Goal: Task Accomplishment & Management: Complete application form

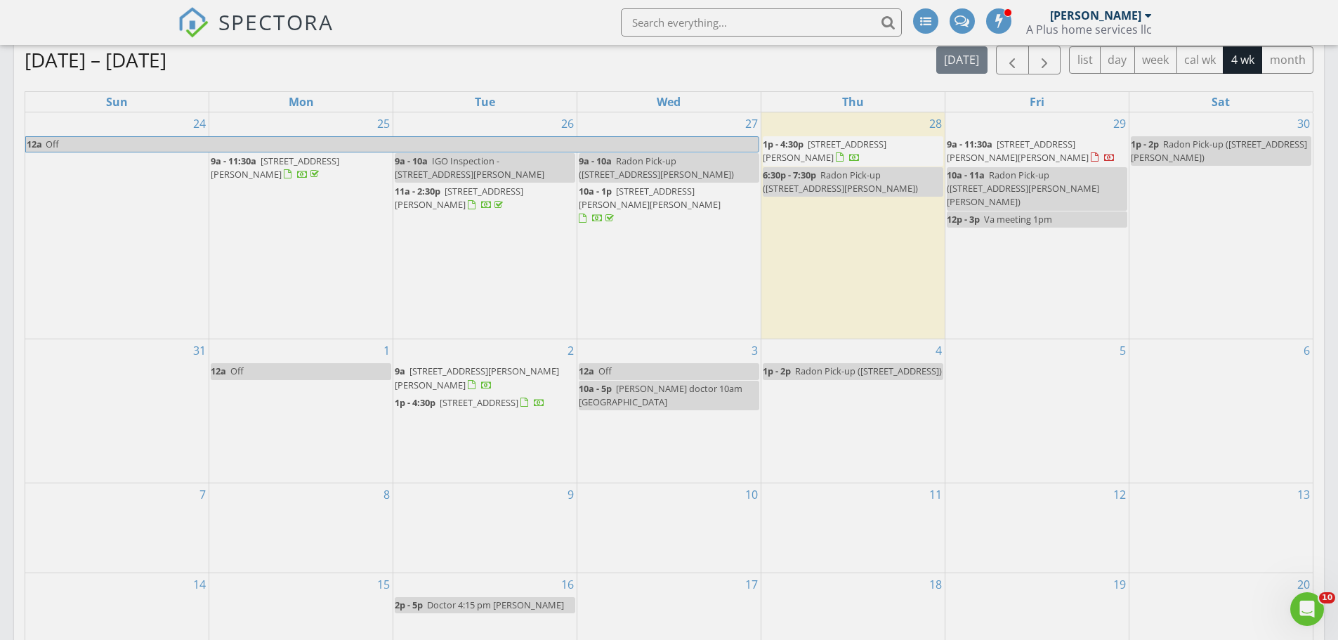
scroll to position [632, 0]
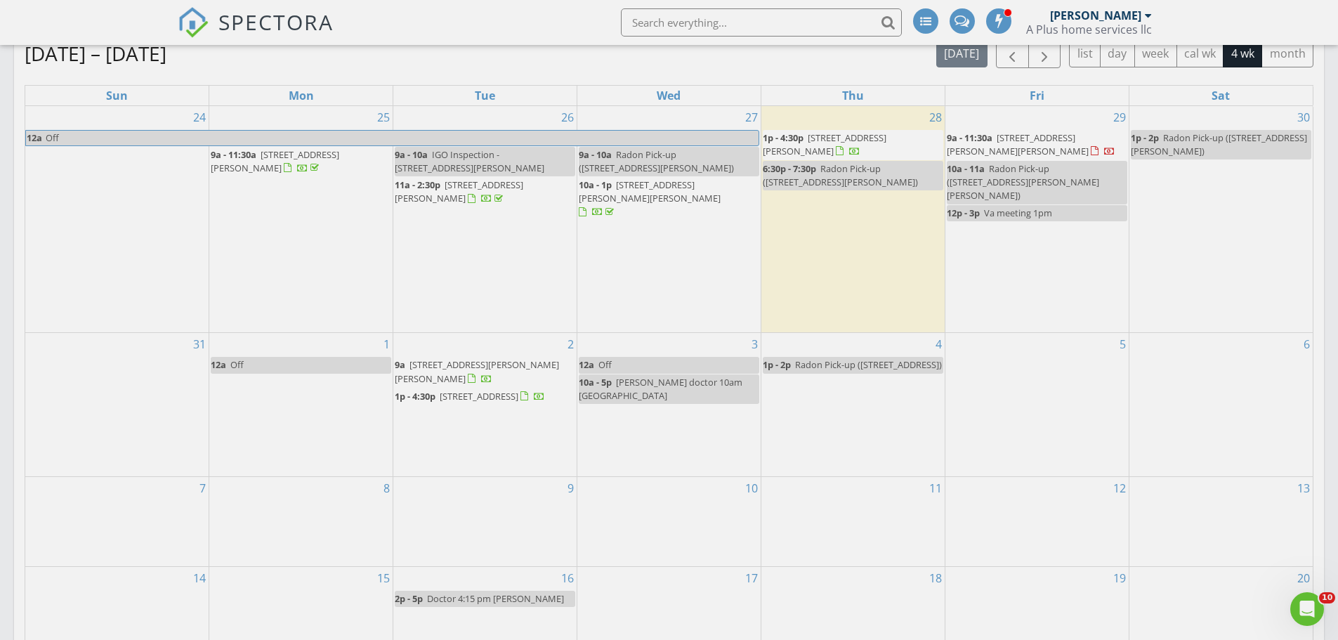
click at [868, 410] on div "4 1p - 2p Radon Pick-up ([STREET_ADDRESS])" at bounding box center [853, 404] width 183 height 143
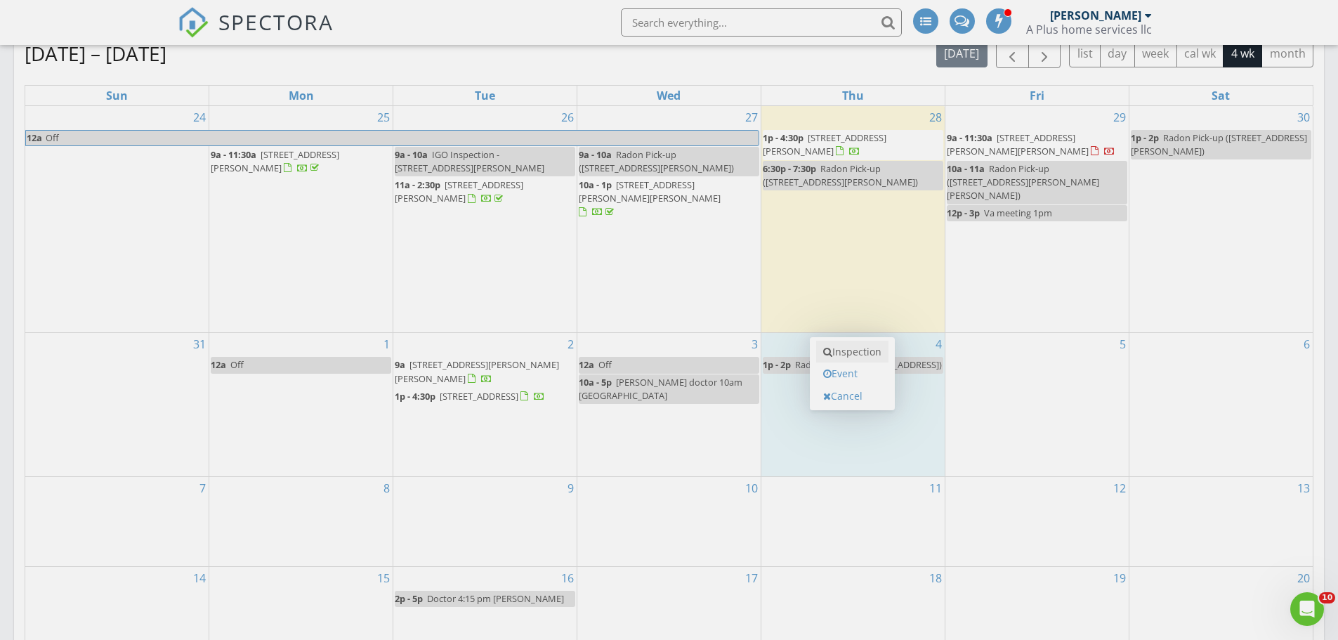
click at [860, 351] on link "Inspection" at bounding box center [852, 352] width 72 height 22
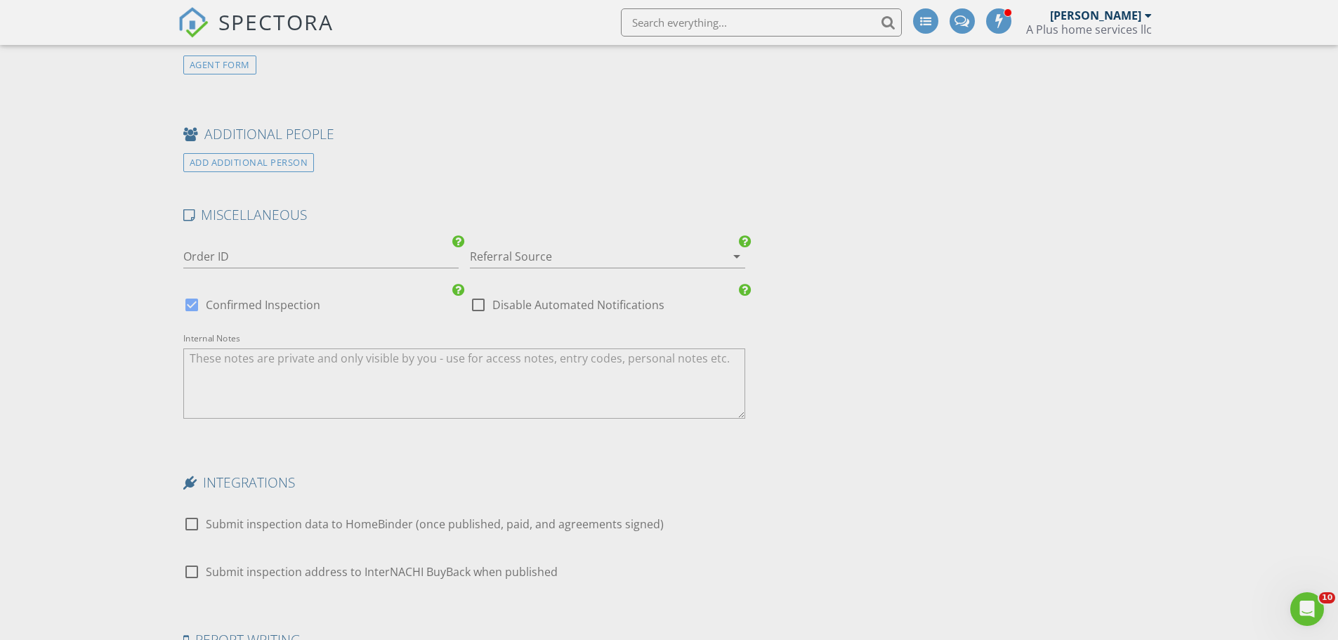
scroll to position [1686, 0]
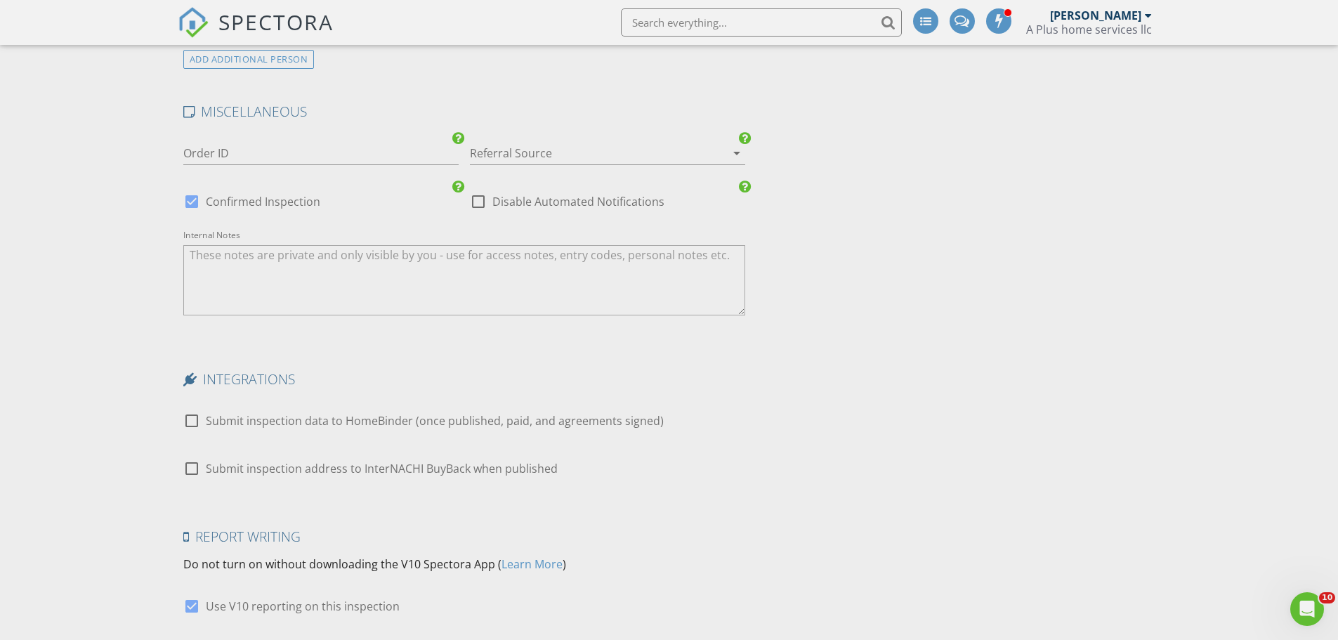
click at [188, 200] on div at bounding box center [192, 202] width 24 height 24
checkbox input "false"
checkbox input "true"
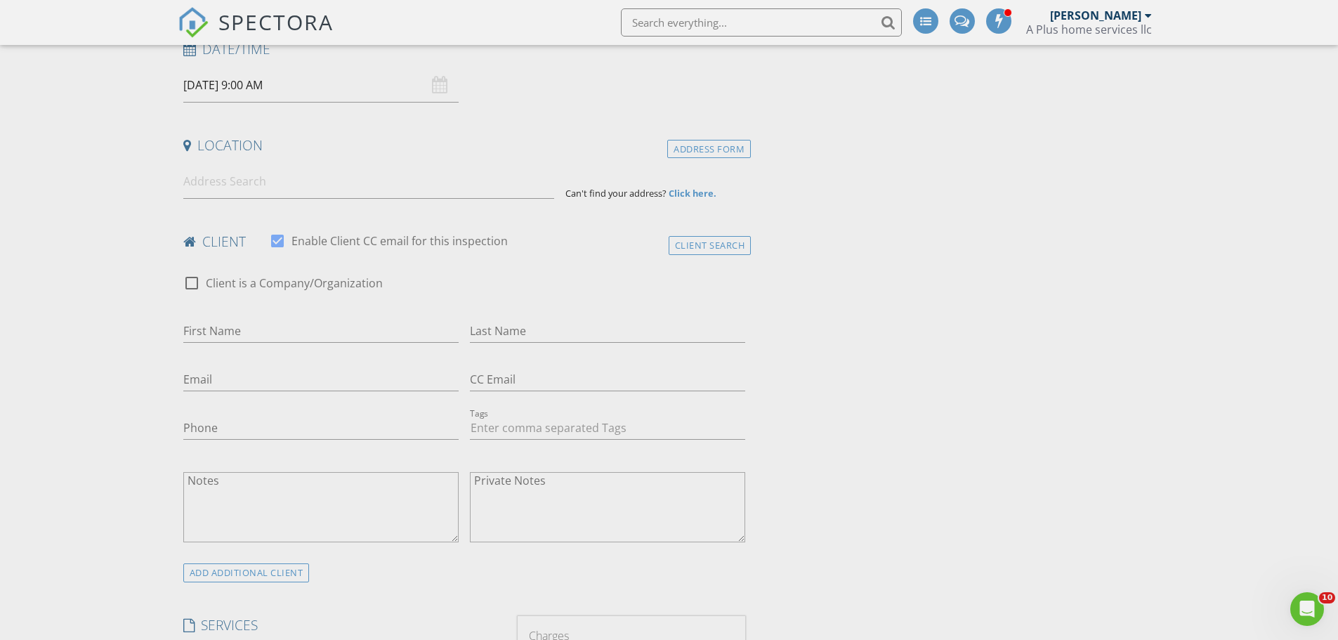
scroll to position [211, 0]
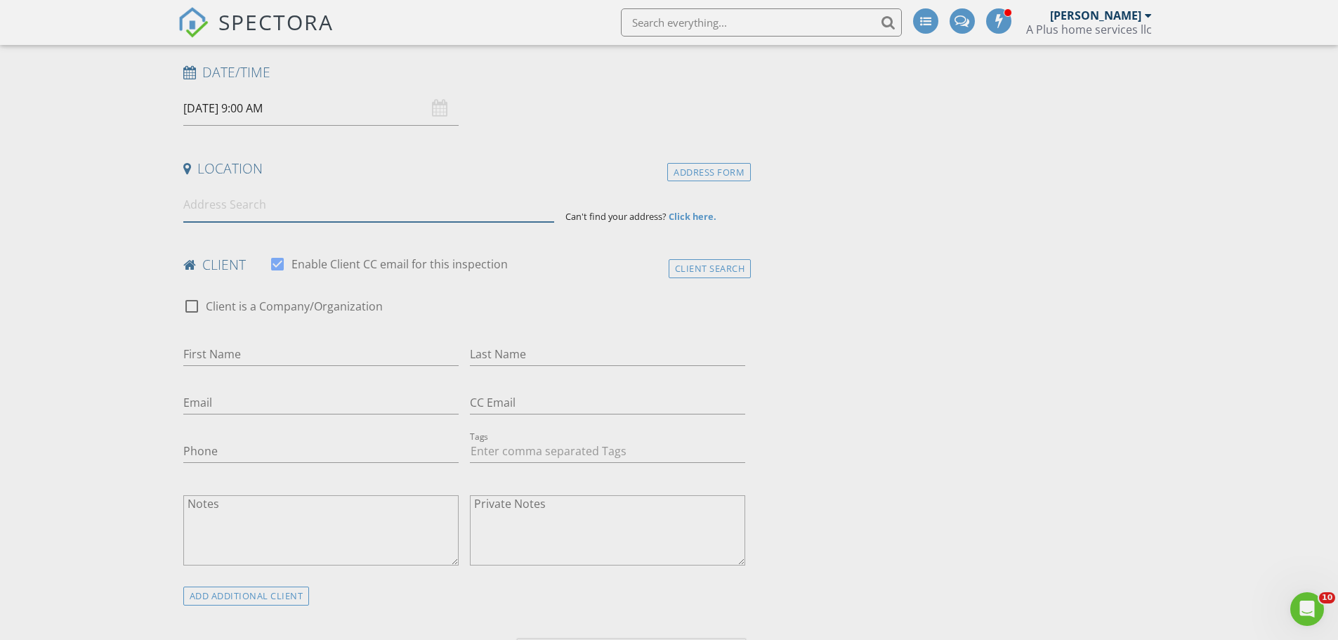
click at [294, 204] on input at bounding box center [368, 205] width 371 height 34
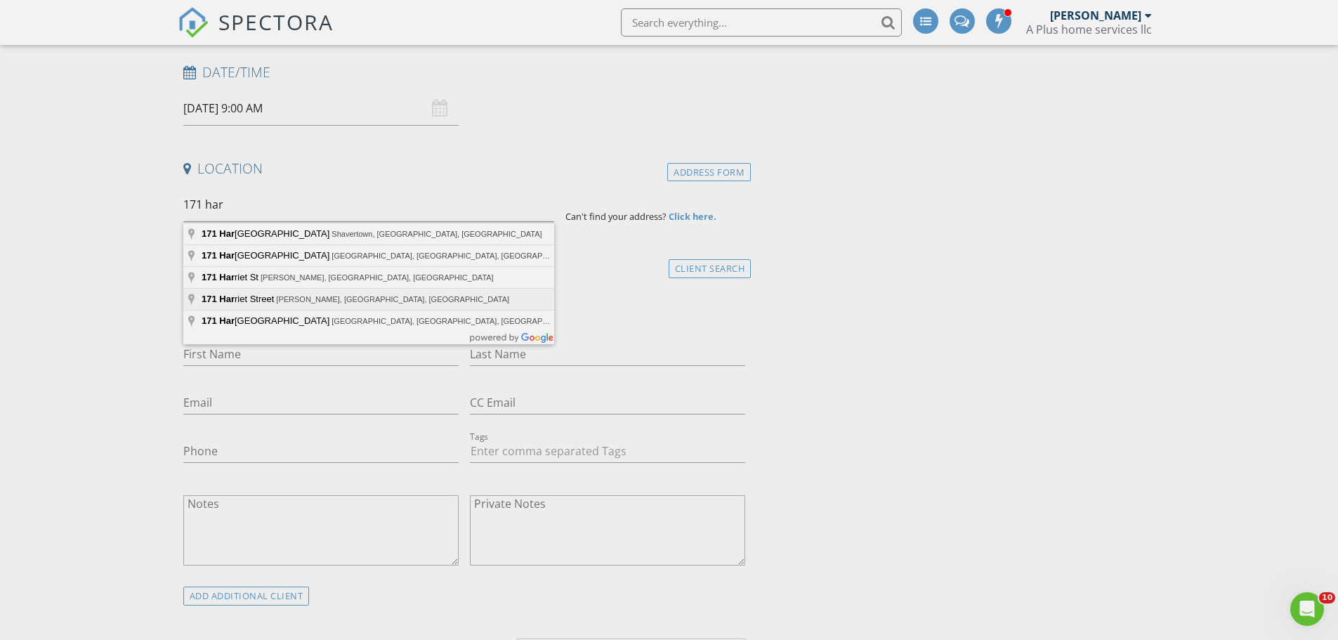
type input "171 Harriet Street, Wilkes-Barre, PA, USA"
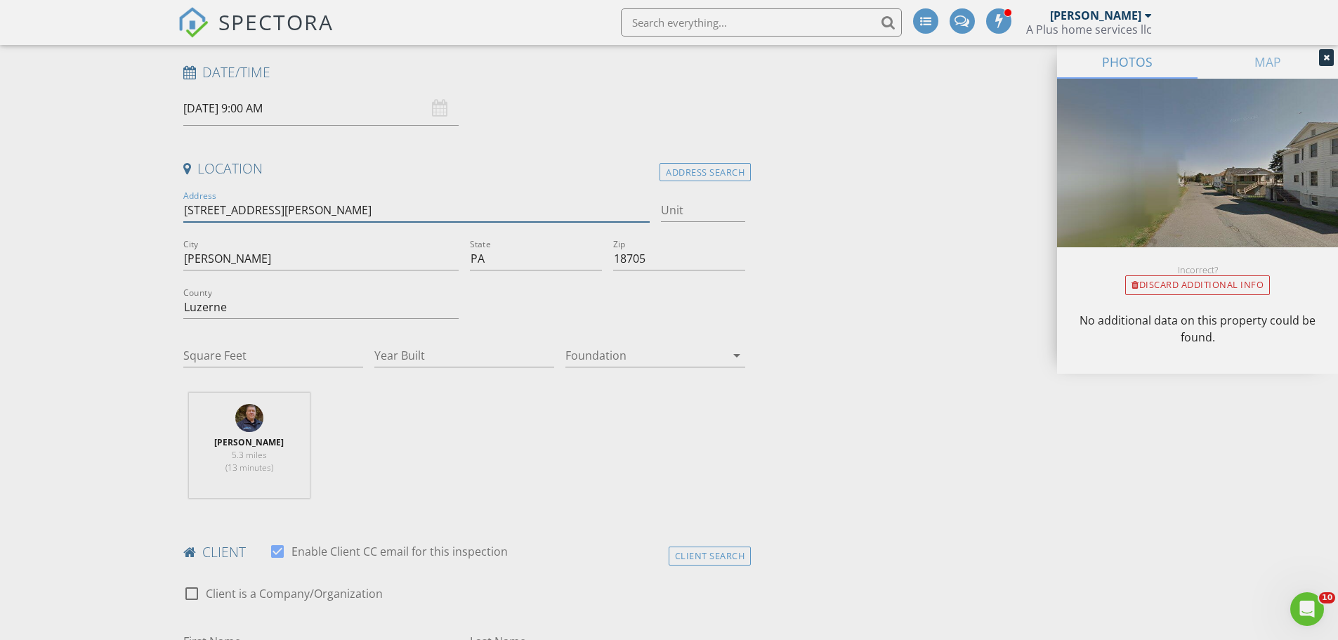
click at [317, 209] on input "171 Harriet St" at bounding box center [416, 210] width 467 height 23
click at [337, 257] on input "Wilkes-Barre" at bounding box center [320, 258] width 275 height 23
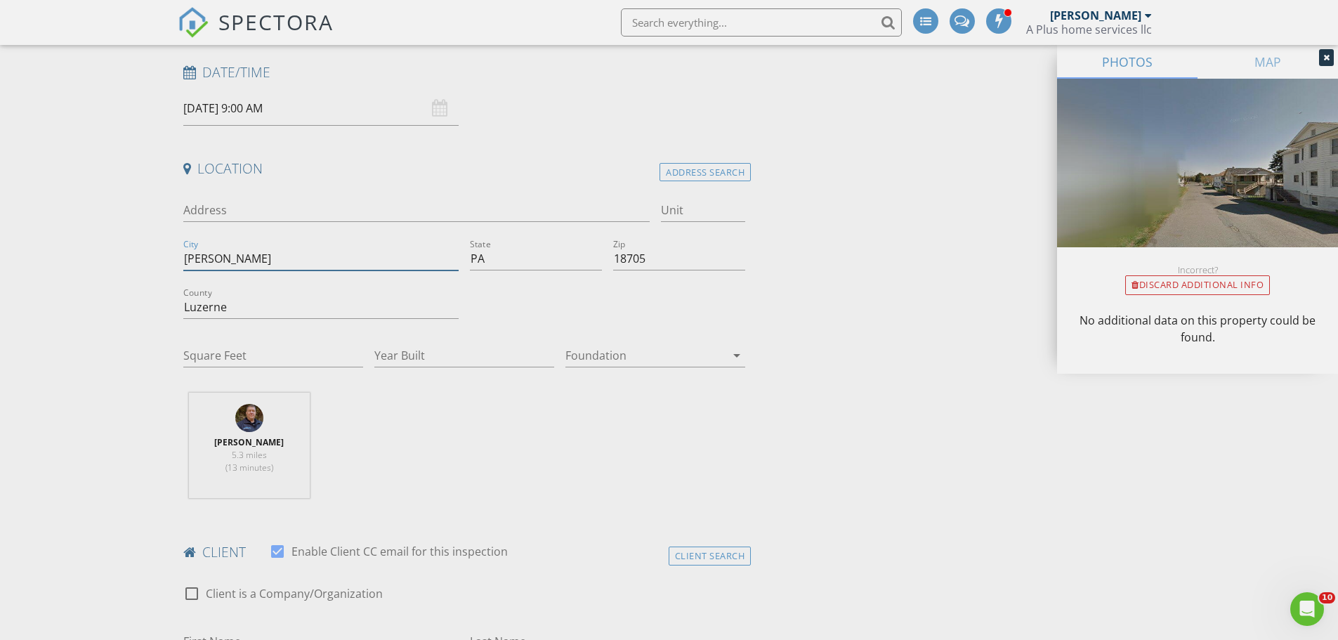
click at [337, 257] on input "Wilkes-Barre" at bounding box center [320, 258] width 275 height 23
click at [507, 264] on input "PA" at bounding box center [536, 258] width 132 height 23
click at [268, 24] on span "SPECTORA" at bounding box center [275, 22] width 115 height 30
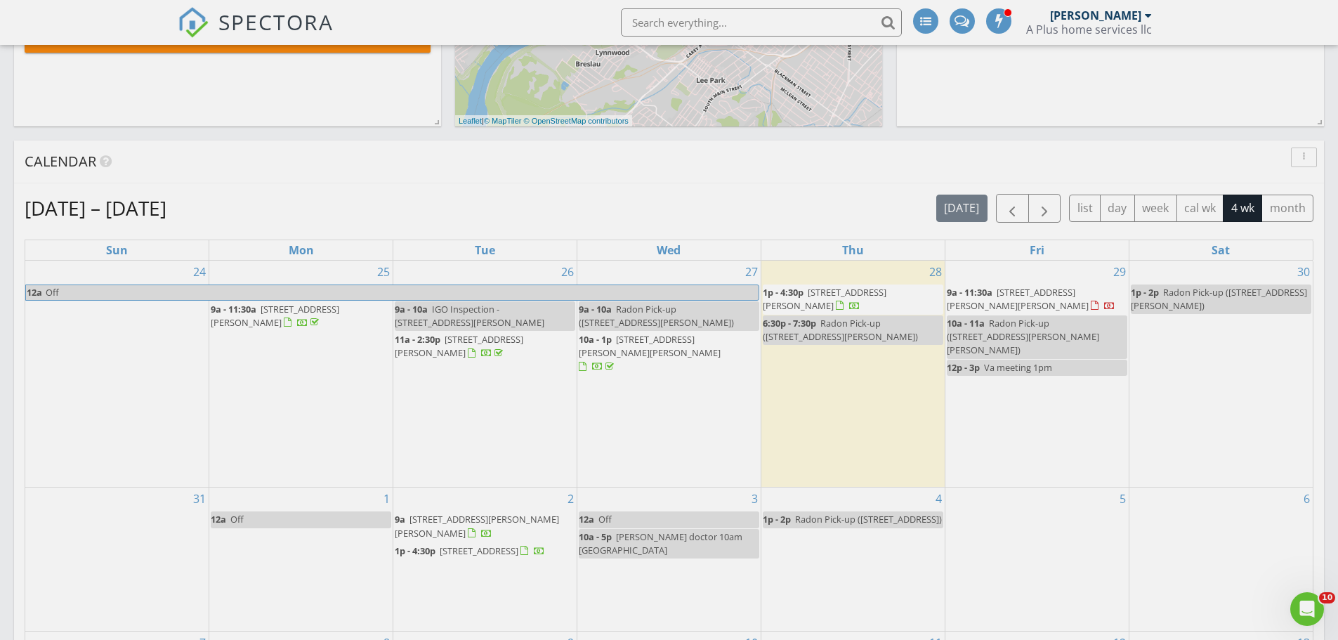
scroll to position [632, 0]
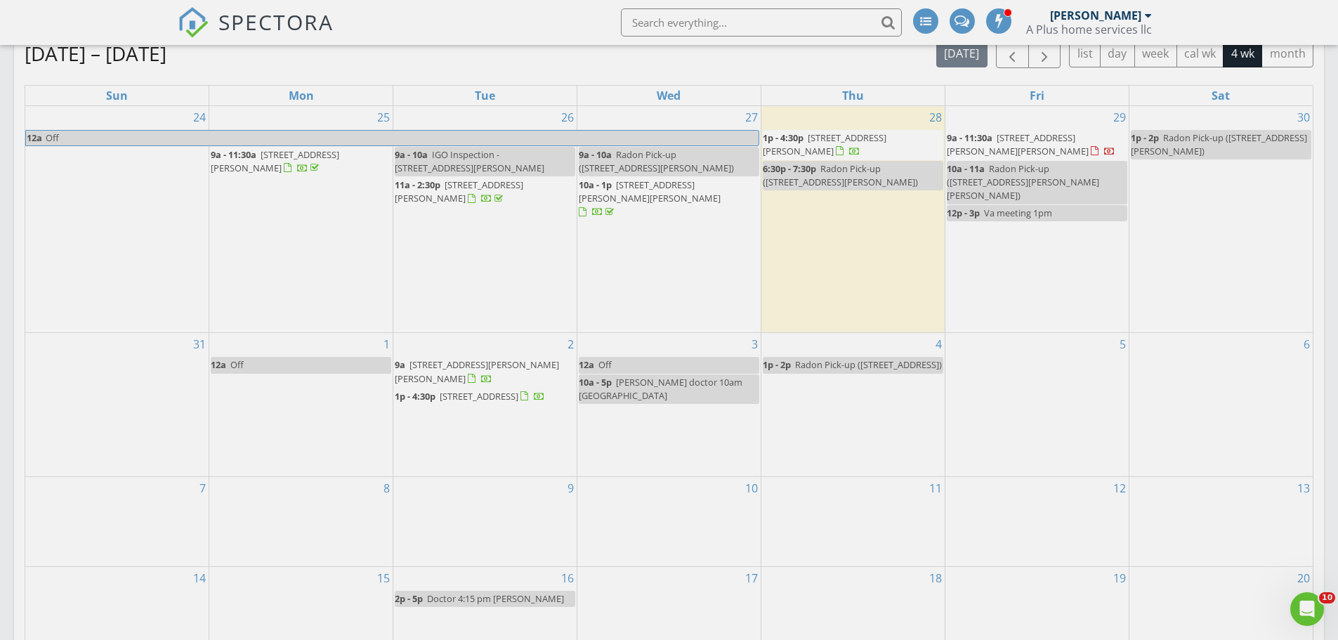
click at [828, 407] on div "4 1p - 2p Radon Pick-up ([STREET_ADDRESS])" at bounding box center [853, 404] width 183 height 143
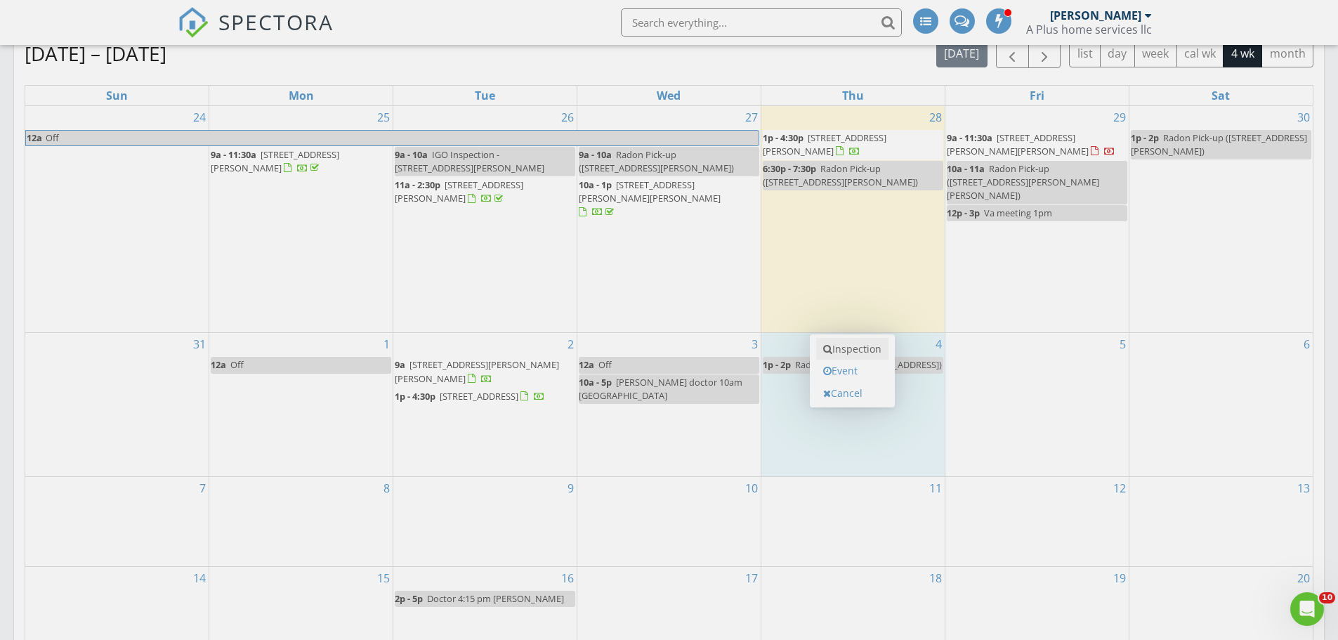
click at [856, 353] on link "Inspection" at bounding box center [852, 349] width 72 height 22
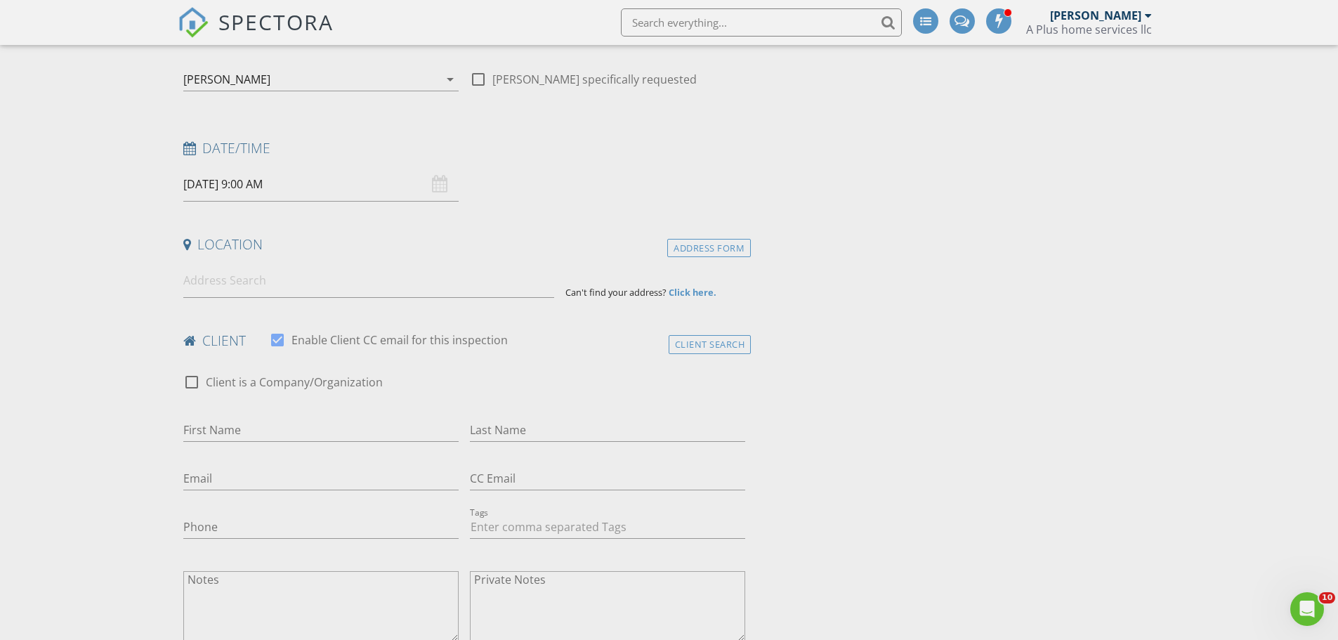
scroll to position [141, 0]
click at [285, 270] on input at bounding box center [368, 275] width 371 height 34
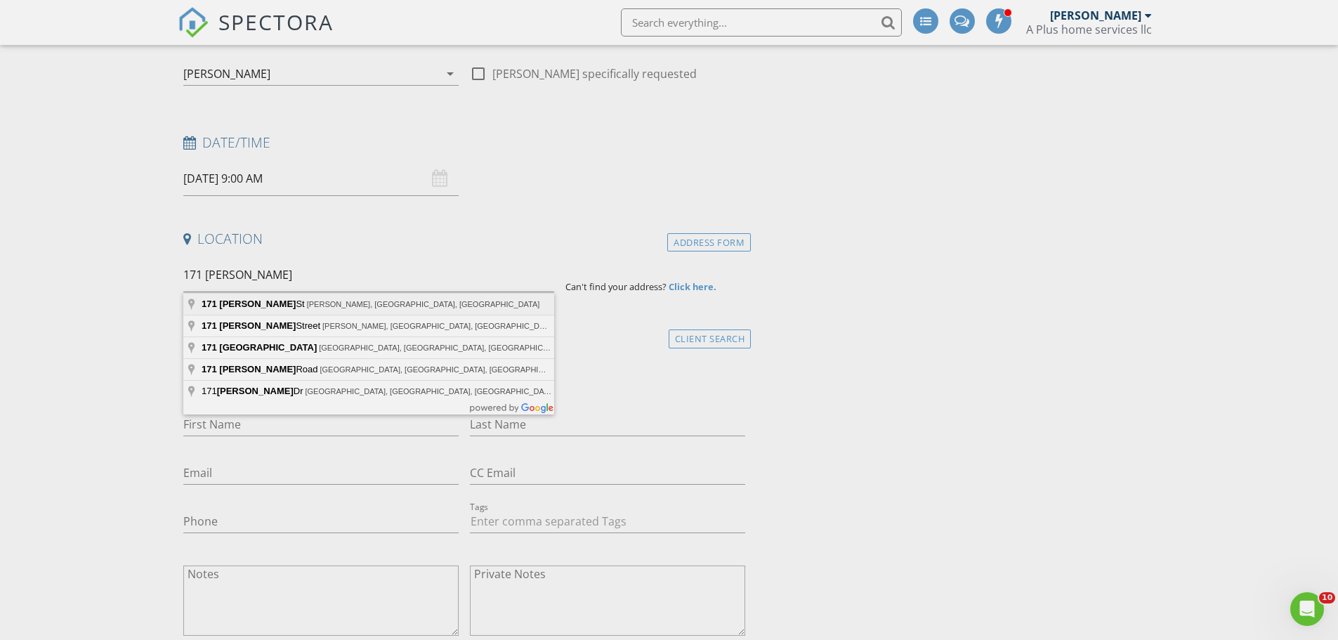
type input "171 Harriet St, Throop, PA, USA"
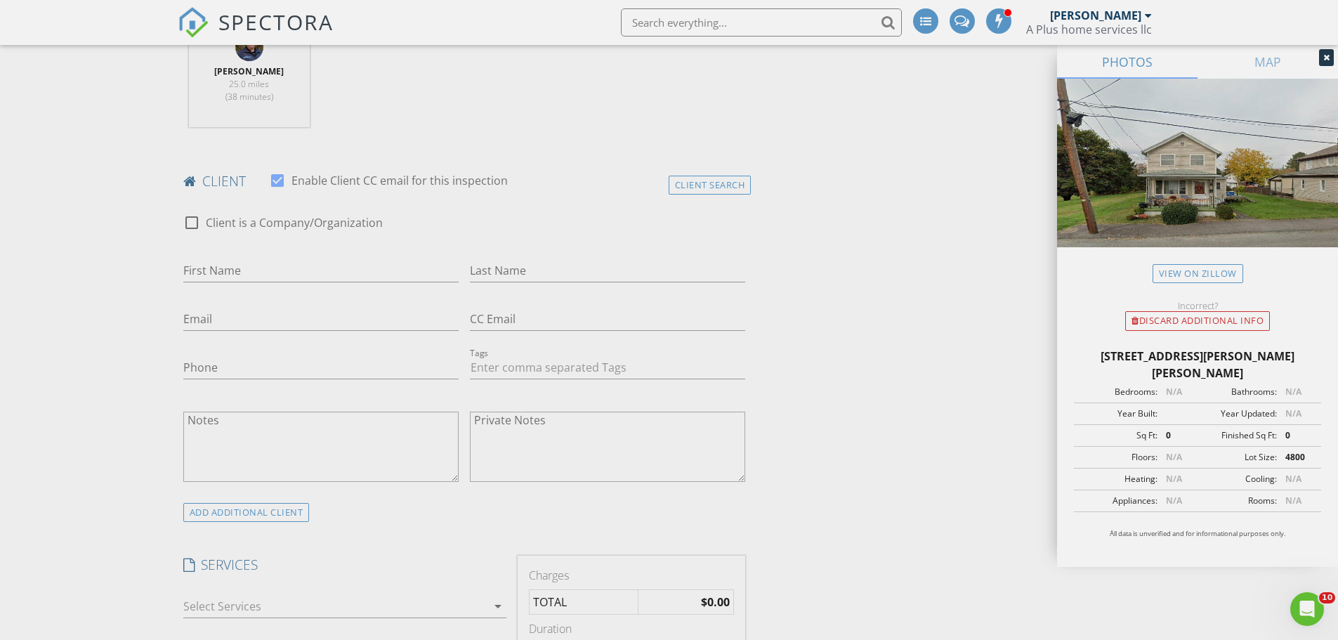
scroll to position [632, 0]
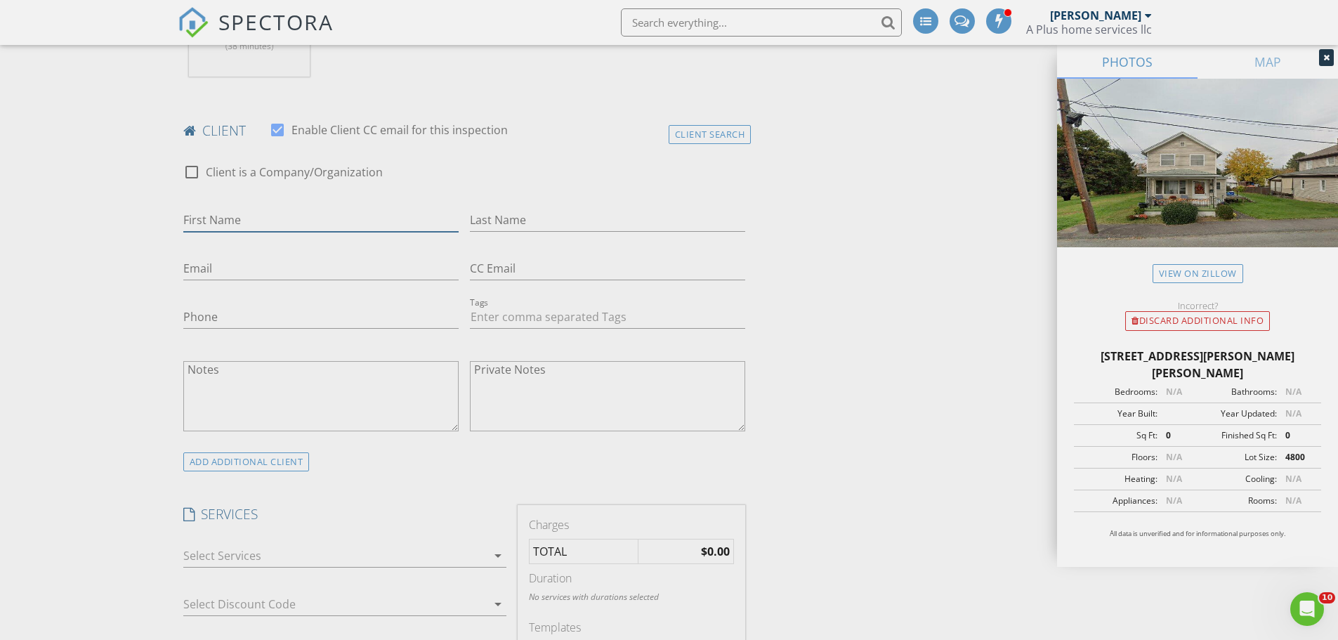
click at [280, 214] on input "First Name" at bounding box center [320, 220] width 275 height 23
click at [719, 129] on div "Client Search" at bounding box center [710, 134] width 83 height 19
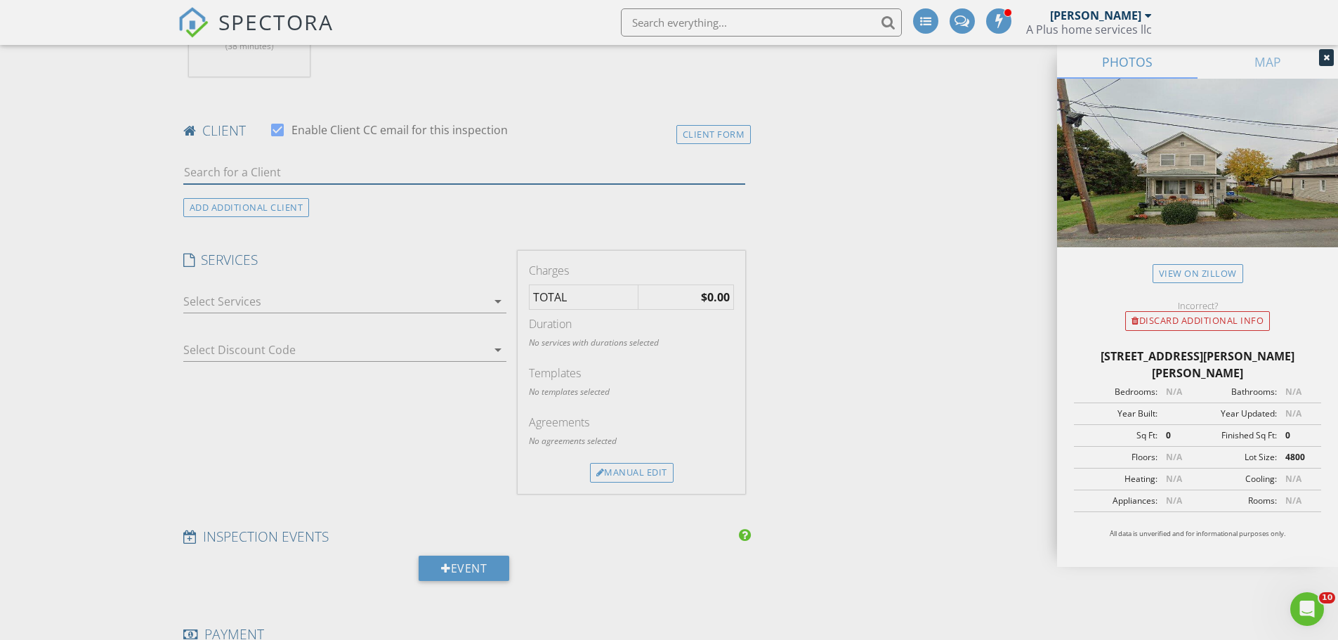
click at [381, 173] on input "text" at bounding box center [464, 172] width 563 height 23
type input "roma"
click at [396, 195] on li "Romario Simpson romario0220@yahoo.com" at bounding box center [464, 203] width 561 height 39
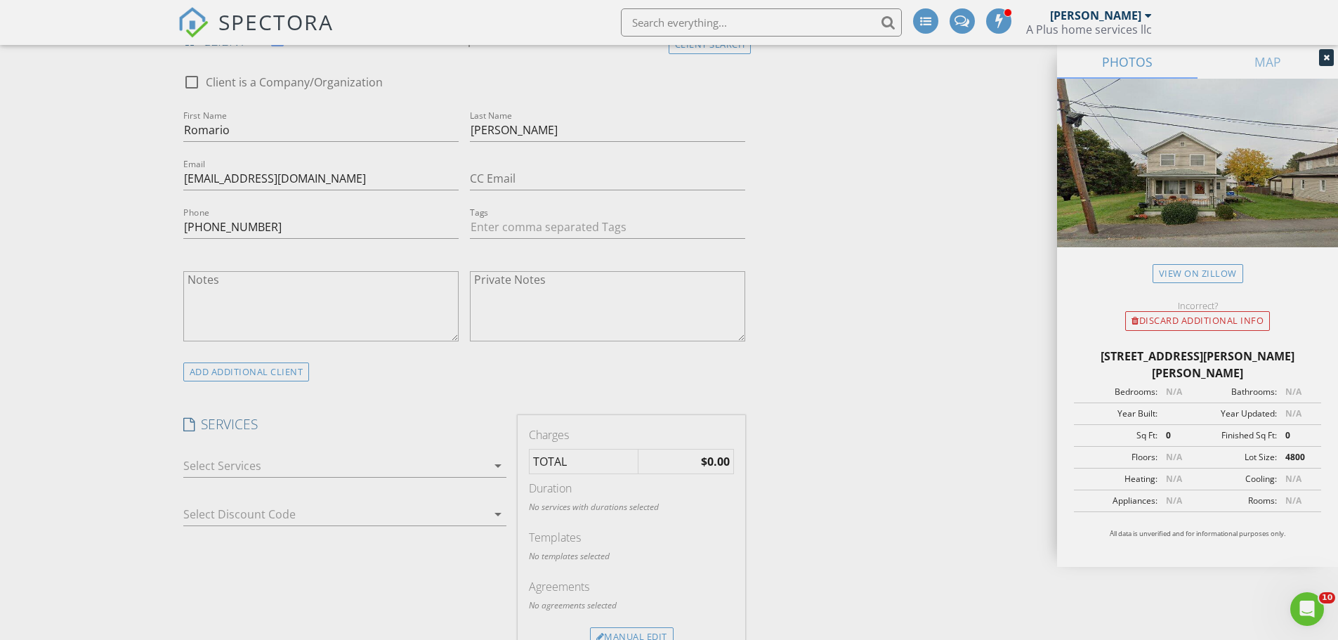
scroll to position [1054, 0]
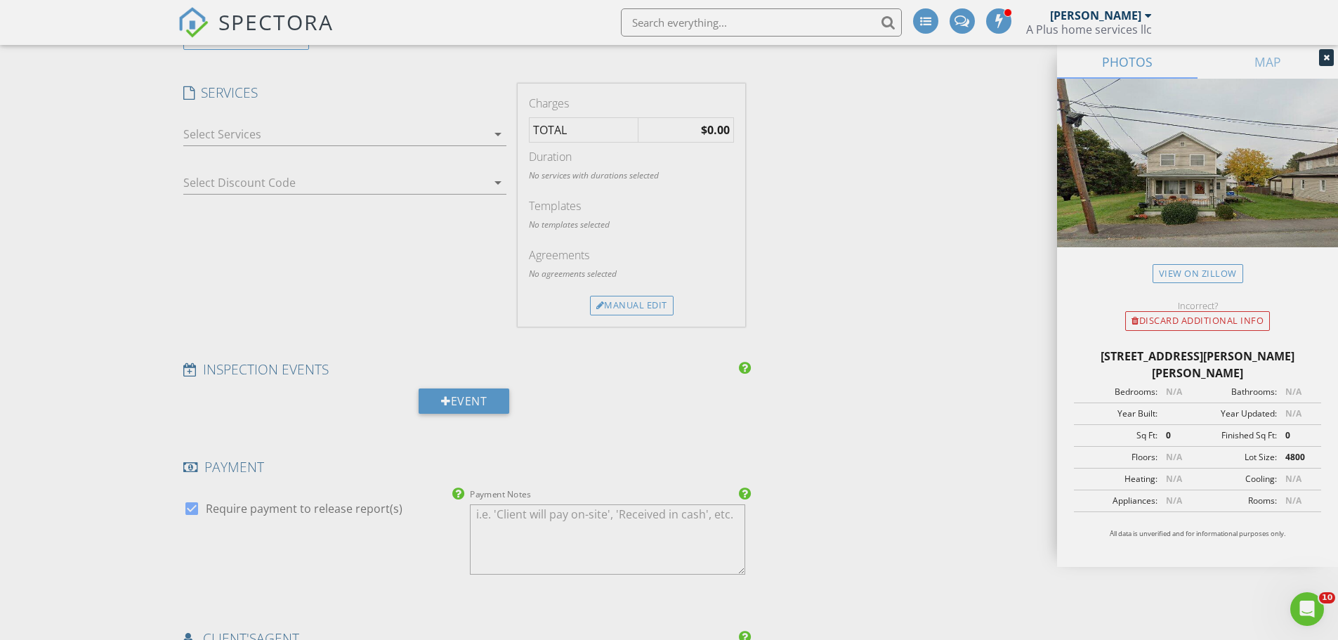
click at [275, 128] on div at bounding box center [335, 134] width 304 height 22
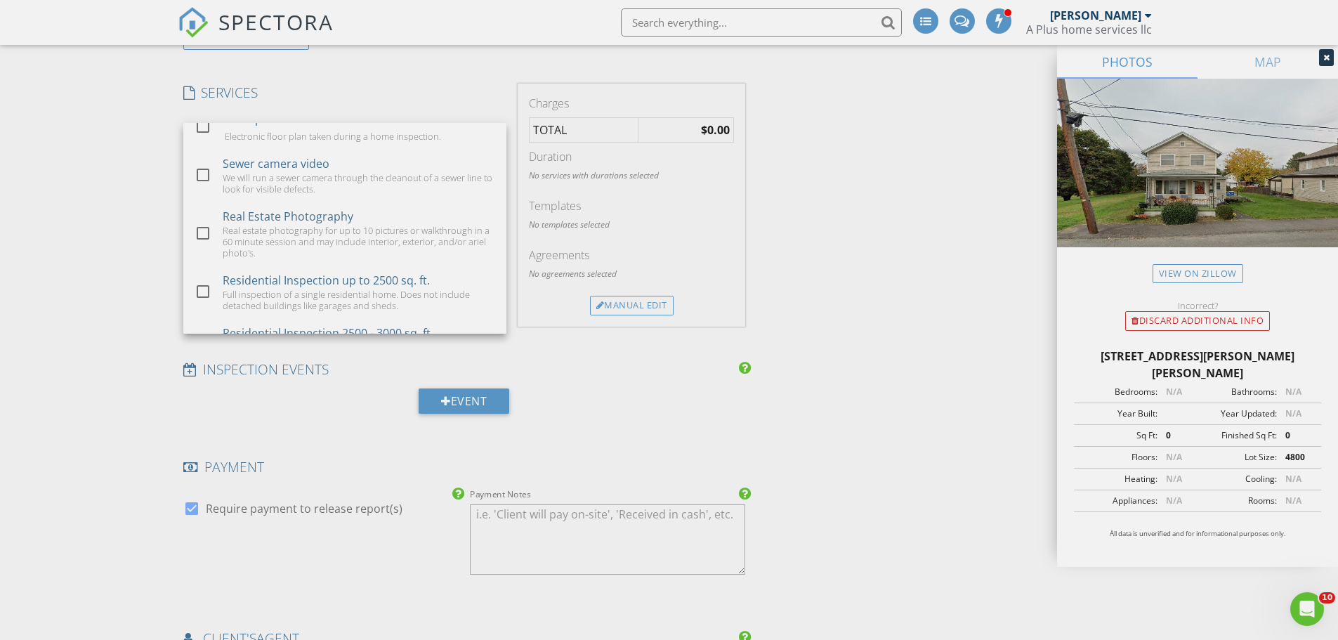
scroll to position [843, 0]
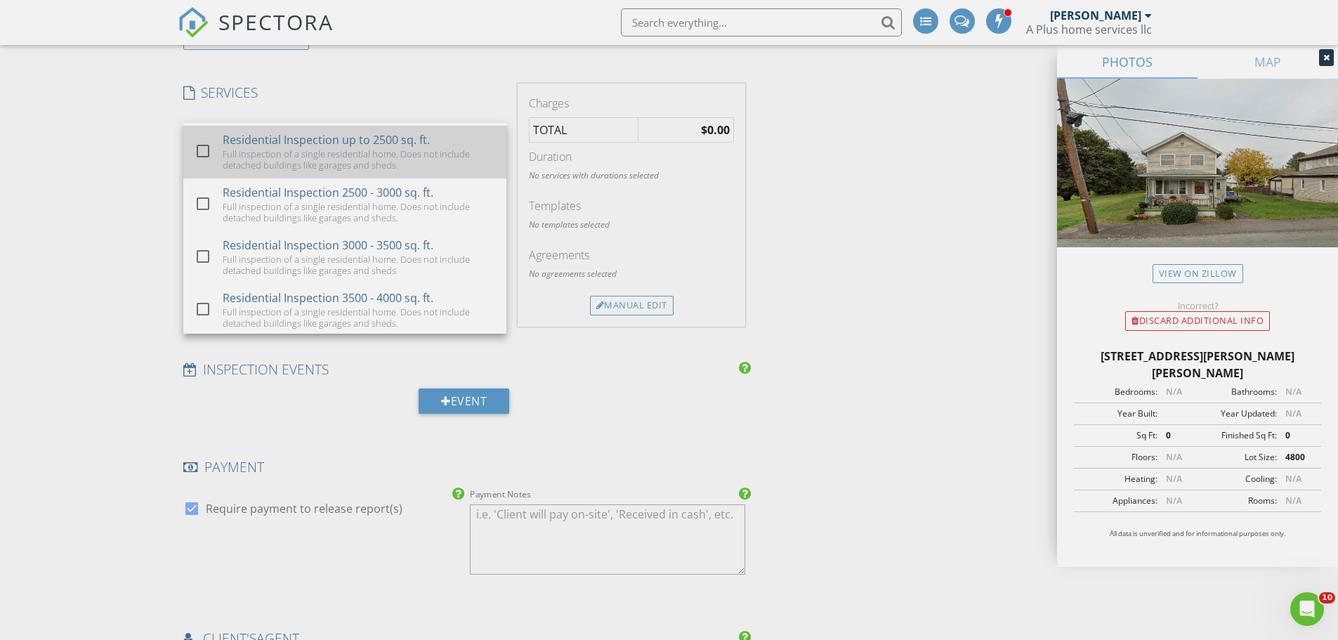
click at [289, 148] on div "Residential Inspection up to 2500 sq. ft." at bounding box center [326, 139] width 207 height 17
checkbox input "true"
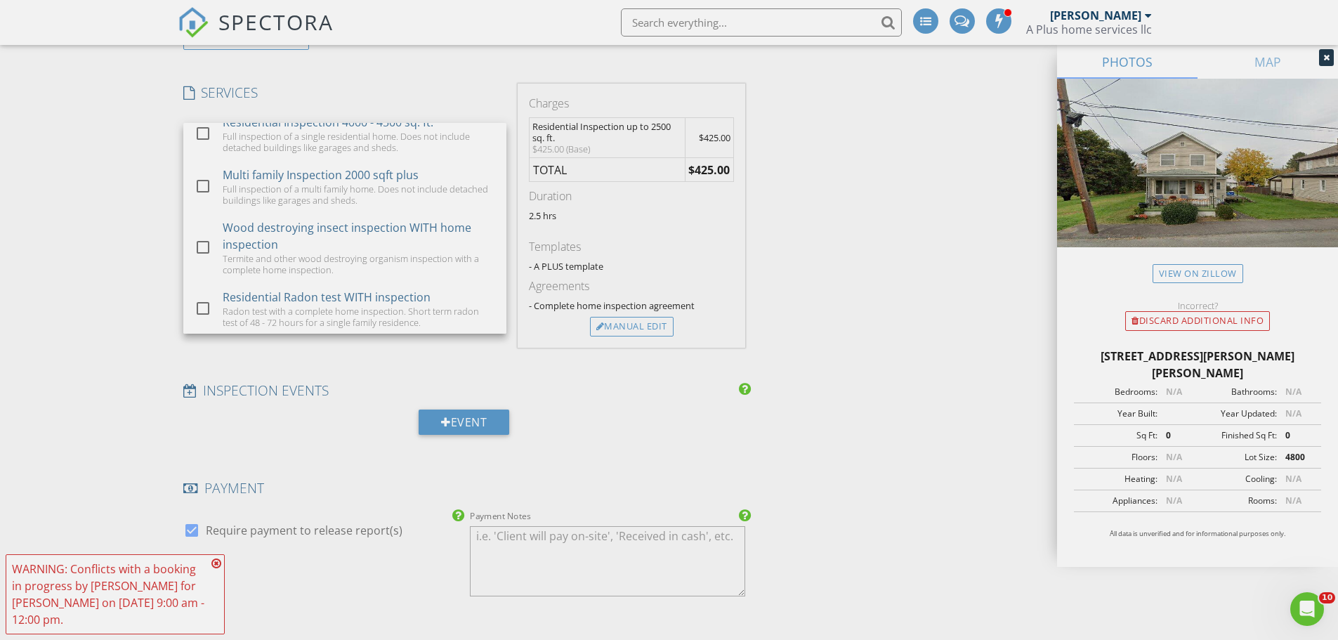
scroll to position [1194, 0]
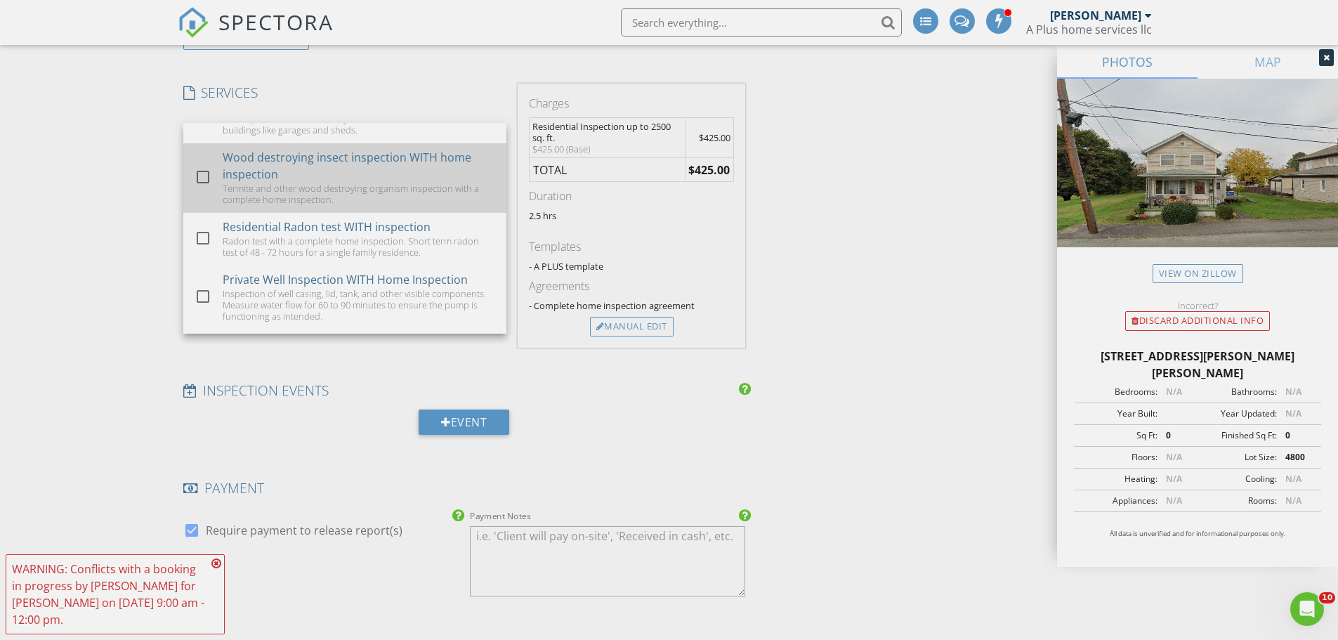
click at [284, 183] on div "Wood destroying insect inspection WITH home inspection" at bounding box center [359, 166] width 273 height 34
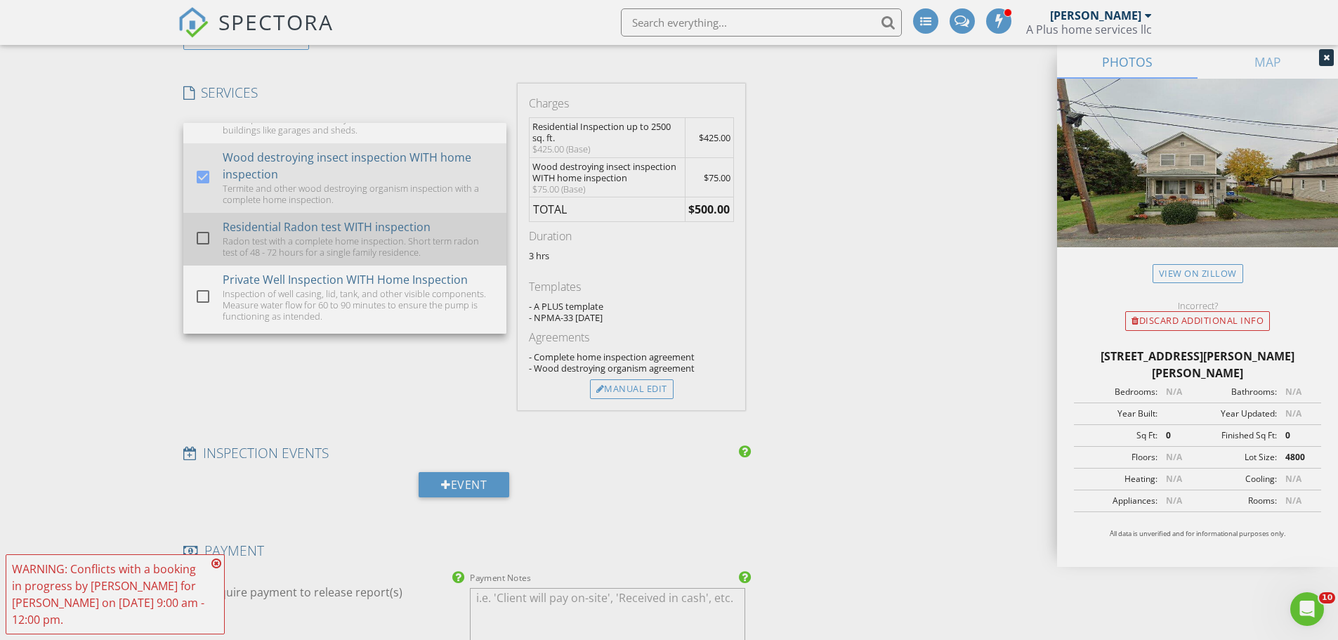
click at [292, 258] on div "Radon test with a complete home inspection. Short term radon test of 48 - 72 ho…" at bounding box center [359, 246] width 273 height 22
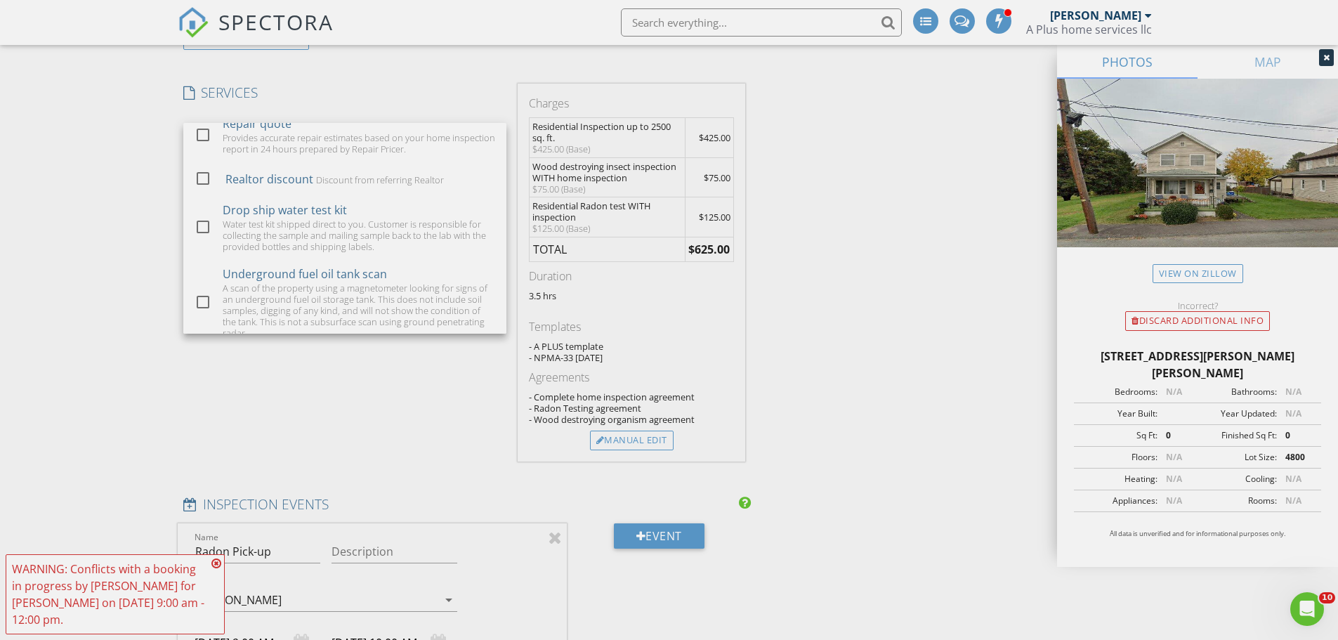
scroll to position [1914, 0]
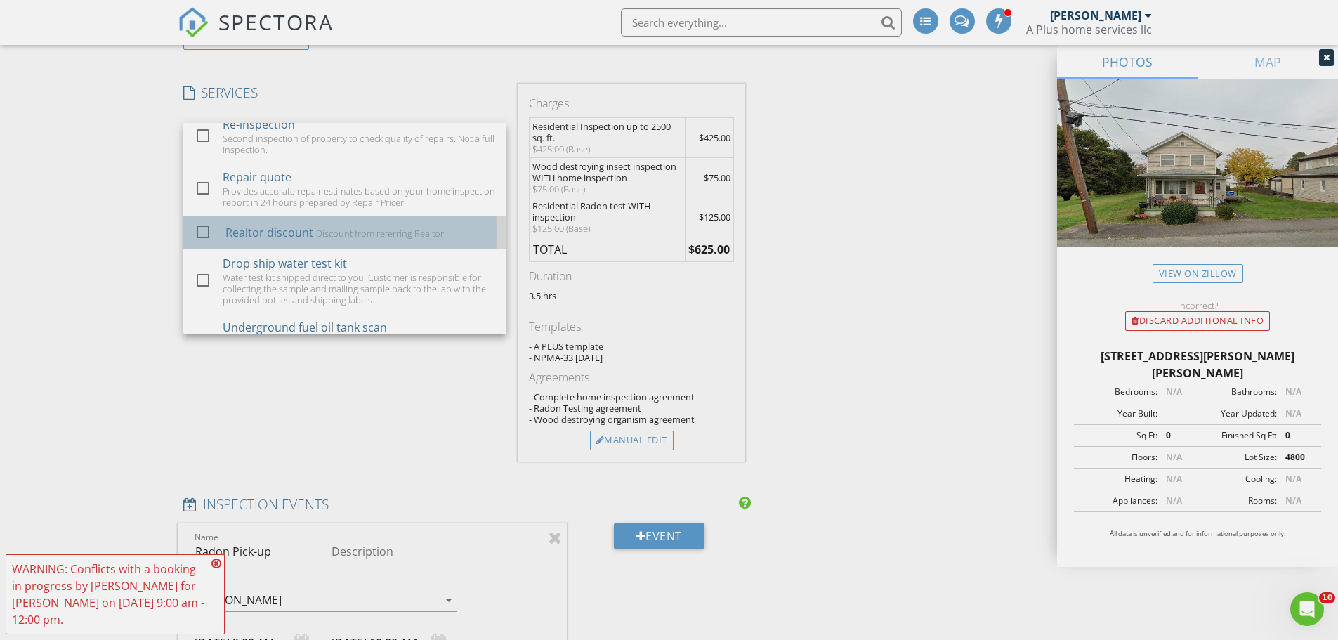
click at [284, 241] on div "Realtor discount" at bounding box center [269, 232] width 88 height 17
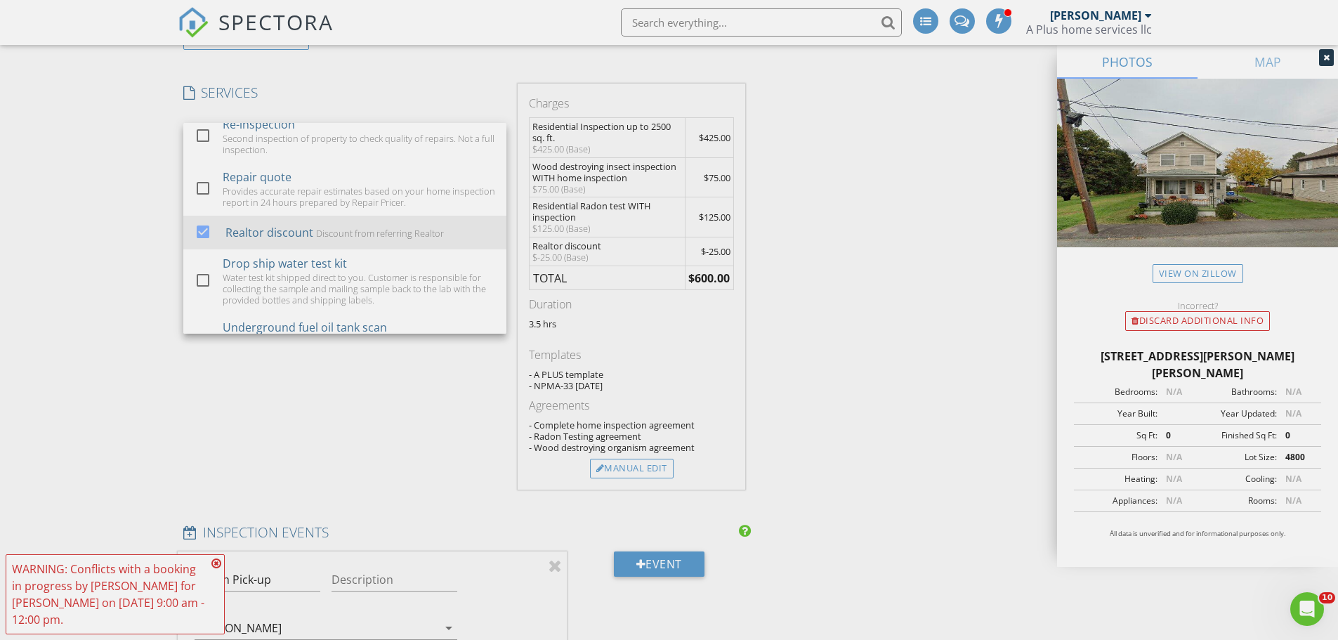
click at [81, 297] on div "New Inspection INSPECTOR(S) check_box Rich Nesgoda PRIMARY Rich Nesgoda arrow_d…" at bounding box center [669, 554] width 1338 height 3053
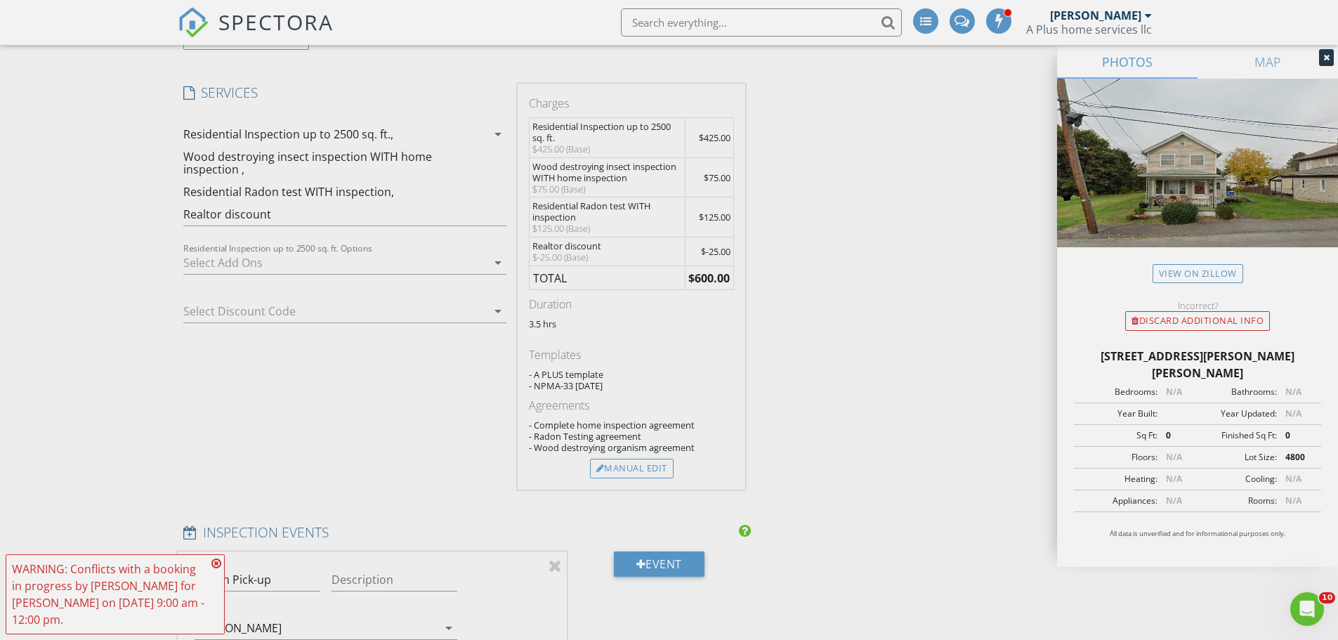
click at [219, 561] on icon at bounding box center [216, 563] width 10 height 11
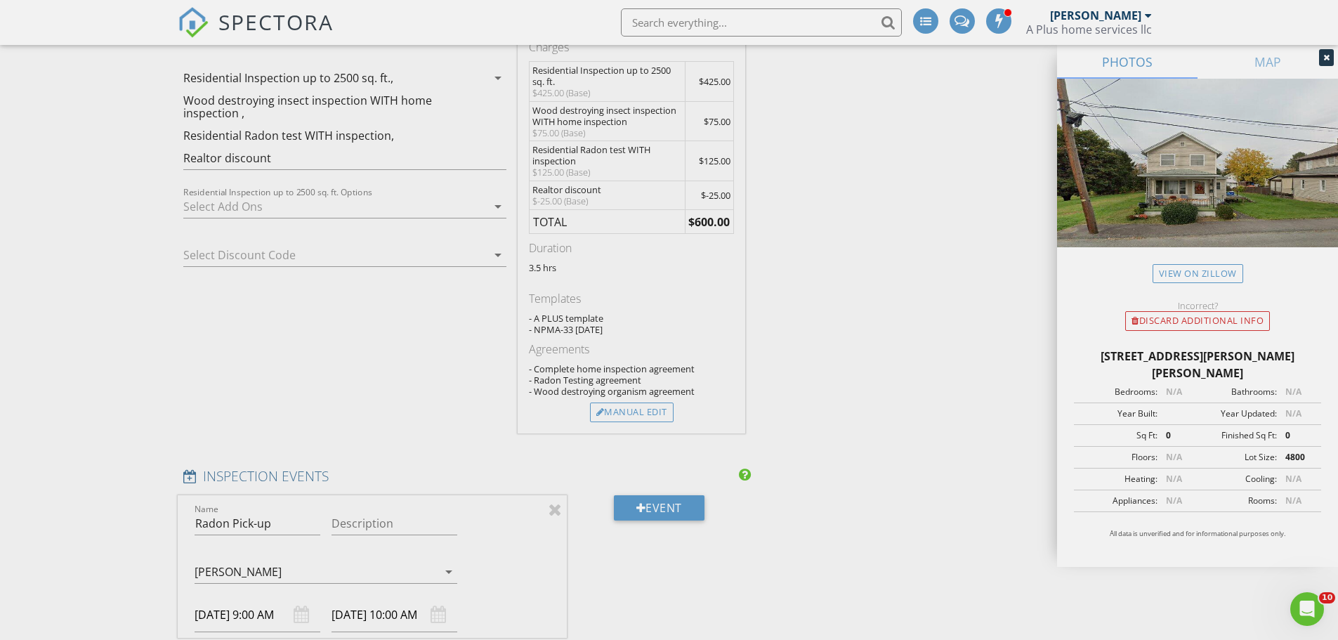
scroll to position [1405, 0]
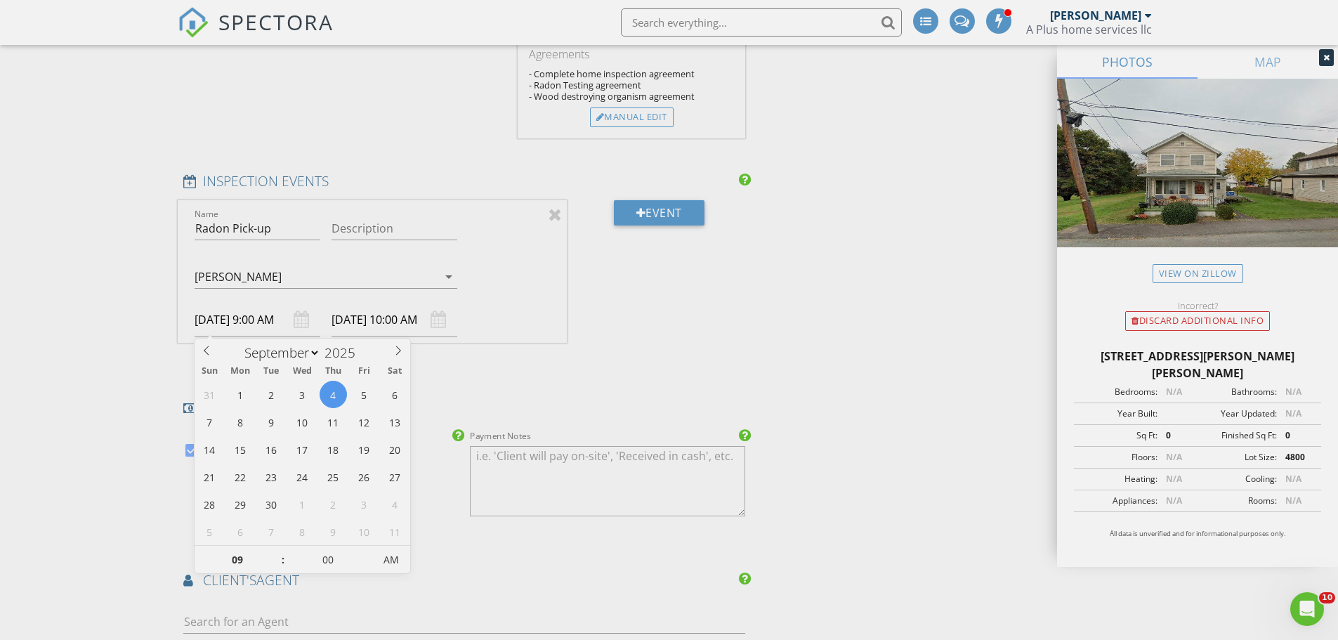
click at [264, 323] on input "09/04/2025 9:00 AM" at bounding box center [258, 320] width 126 height 34
type input "09/06/2025 9:00 AM"
type input "09/06/2025 10:00 AM"
click at [100, 285] on div "New Inspection INSPECTOR(S) check_box Rich Nesgoda PRIMARY Rich Nesgoda arrow_d…" at bounding box center [669, 203] width 1338 height 3053
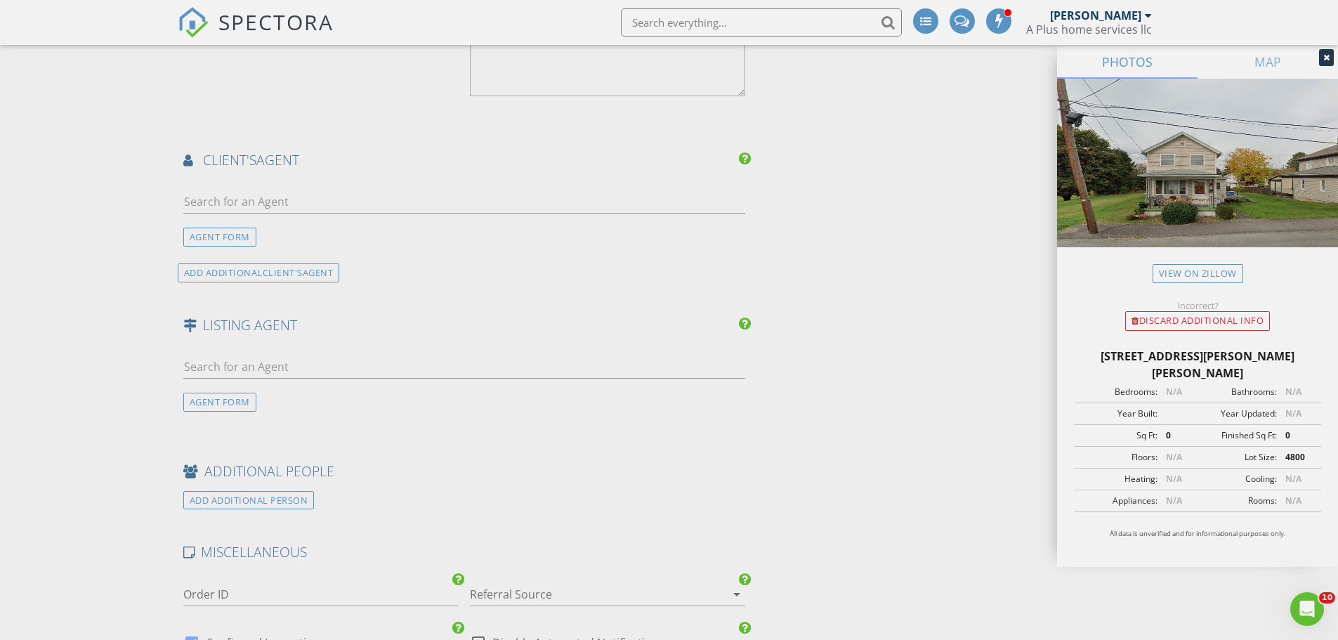
scroll to position [1827, 0]
click at [282, 200] on input "text" at bounding box center [464, 200] width 563 height 23
type input "eri"
click at [316, 226] on li "Ericka Zaremba RPA Real Estate" at bounding box center [464, 231] width 561 height 39
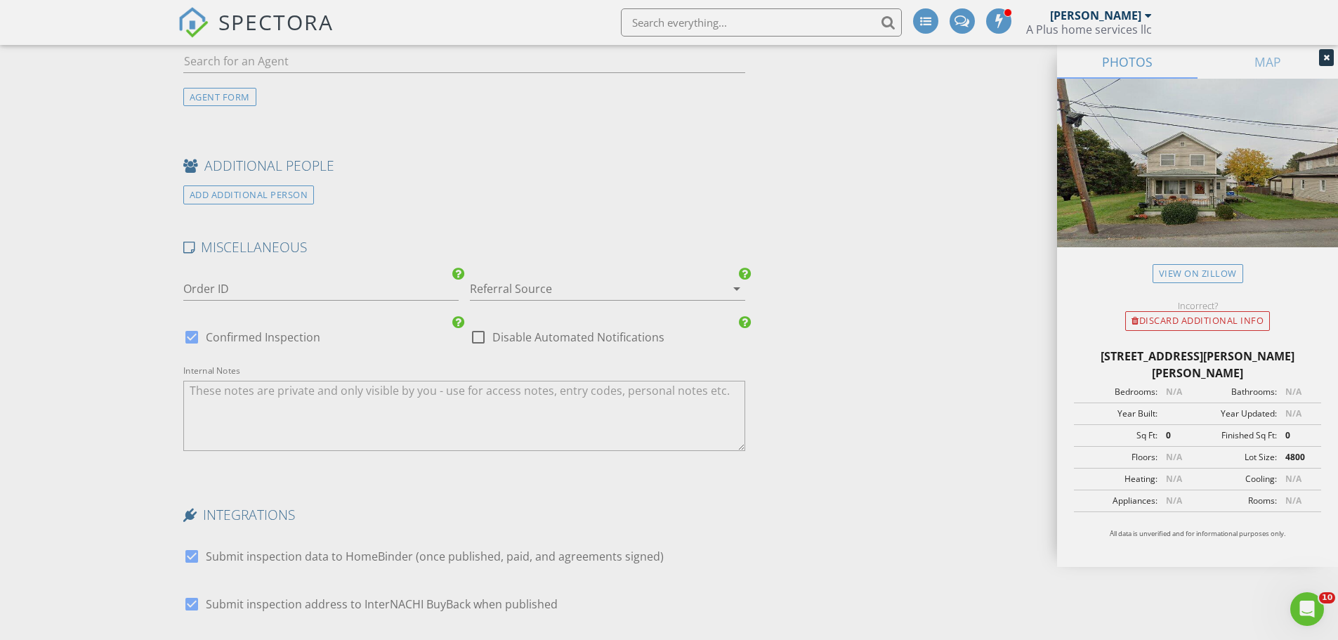
scroll to position [2389, 0]
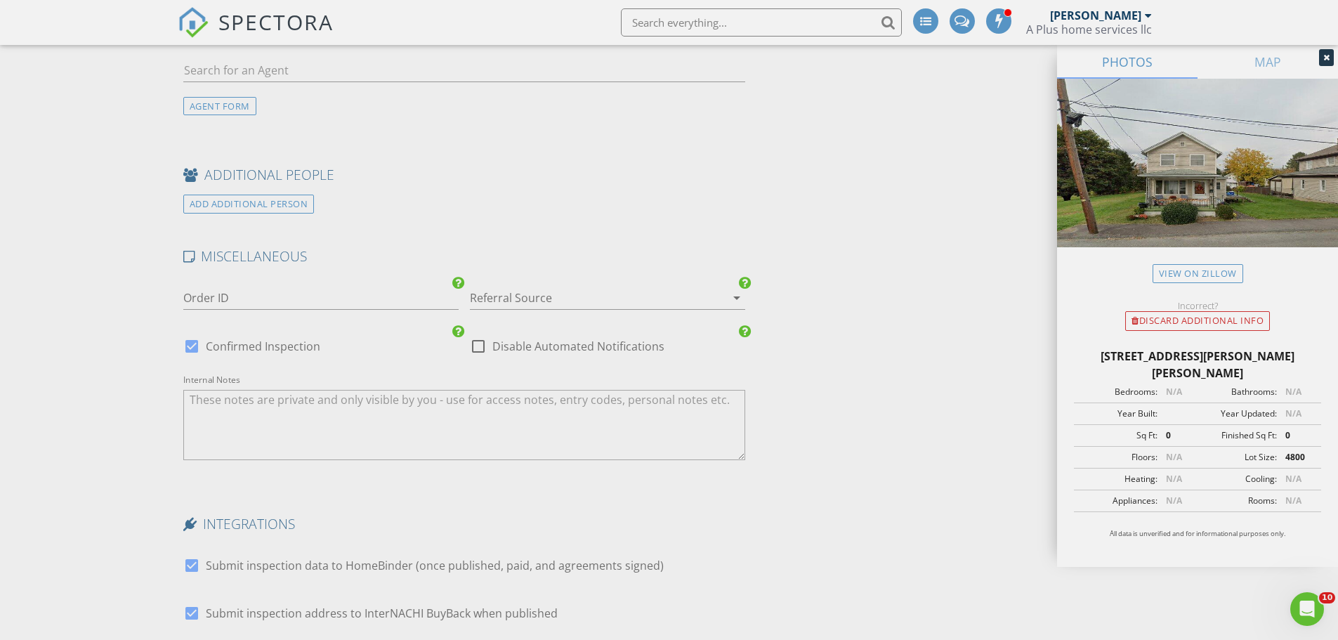
click at [192, 345] on div at bounding box center [192, 346] width 24 height 24
checkbox input "false"
checkbox input "true"
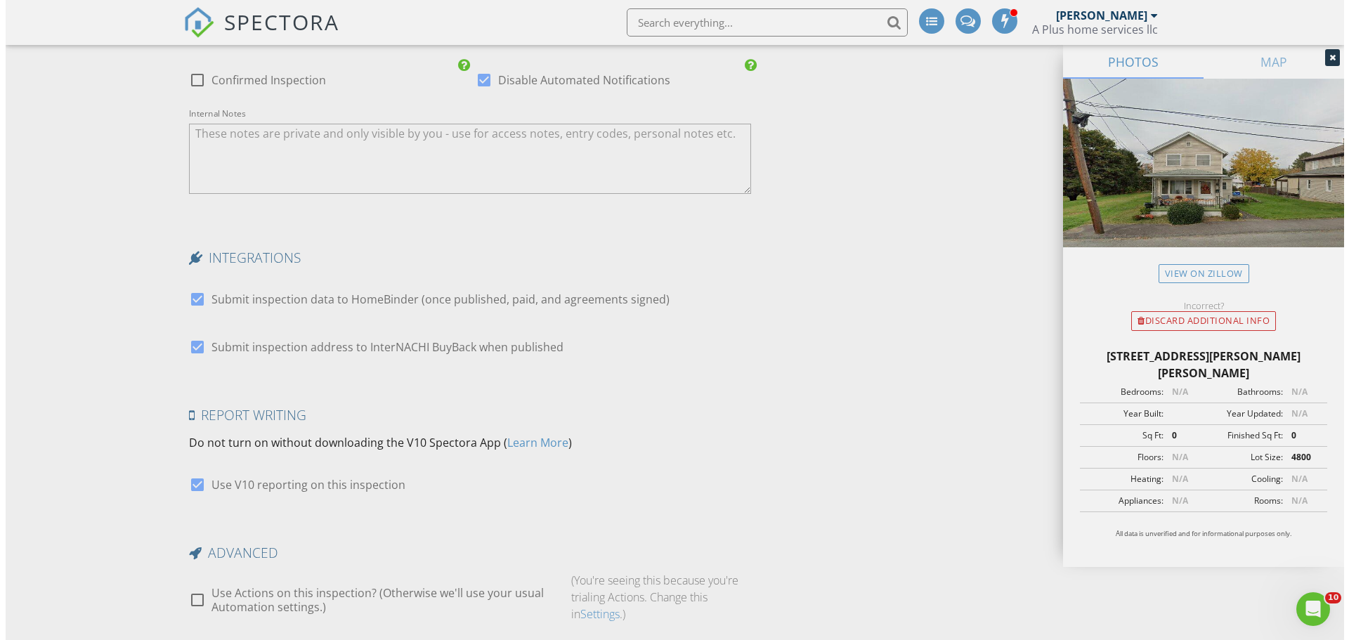
scroll to position [2762, 0]
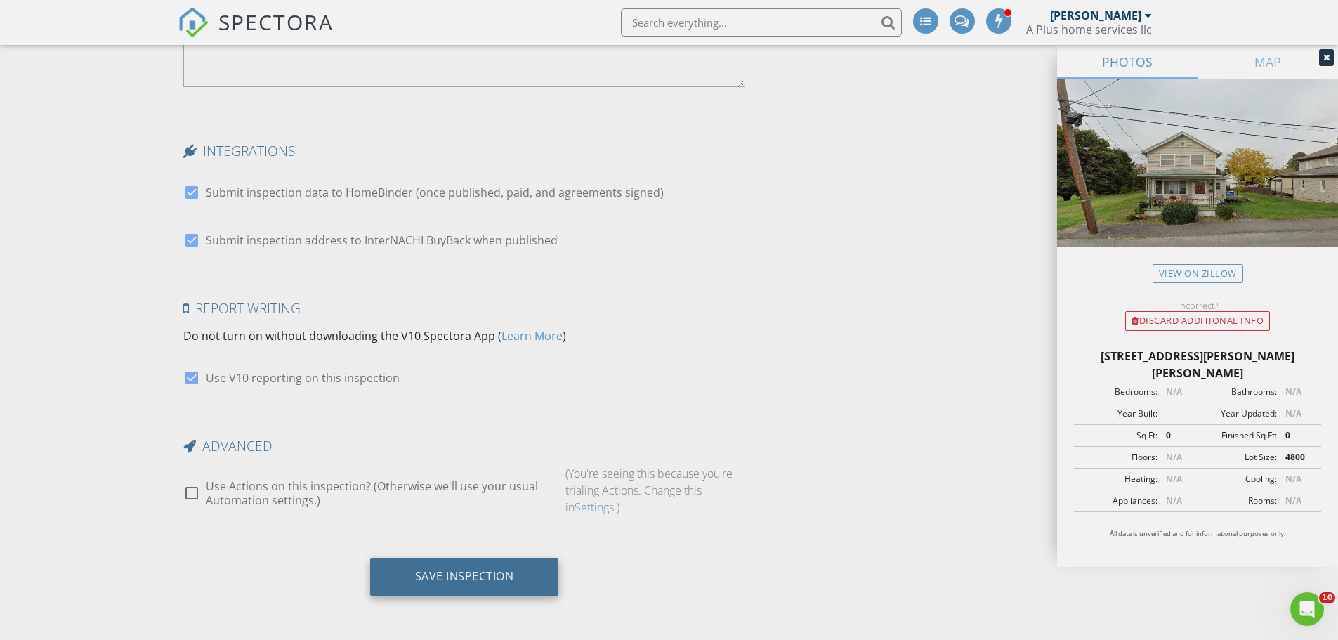
click at [469, 578] on div "Save Inspection" at bounding box center [464, 576] width 99 height 14
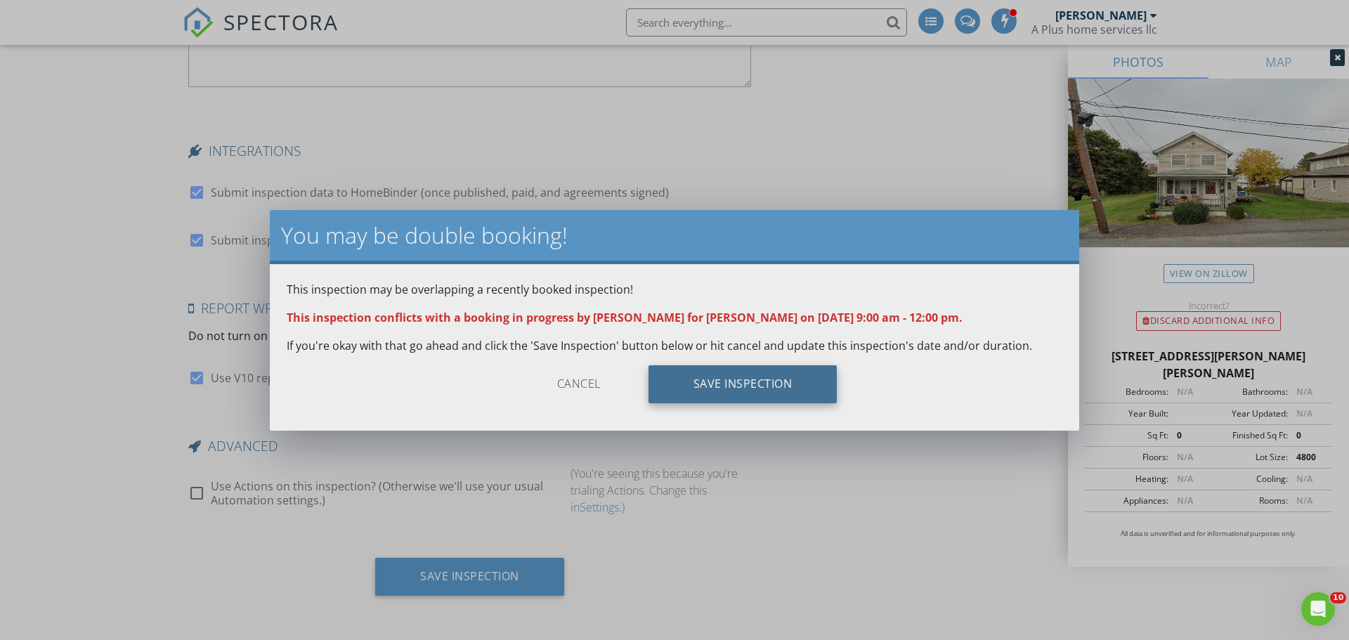
click at [749, 389] on div "Save Inspection" at bounding box center [742, 384] width 189 height 38
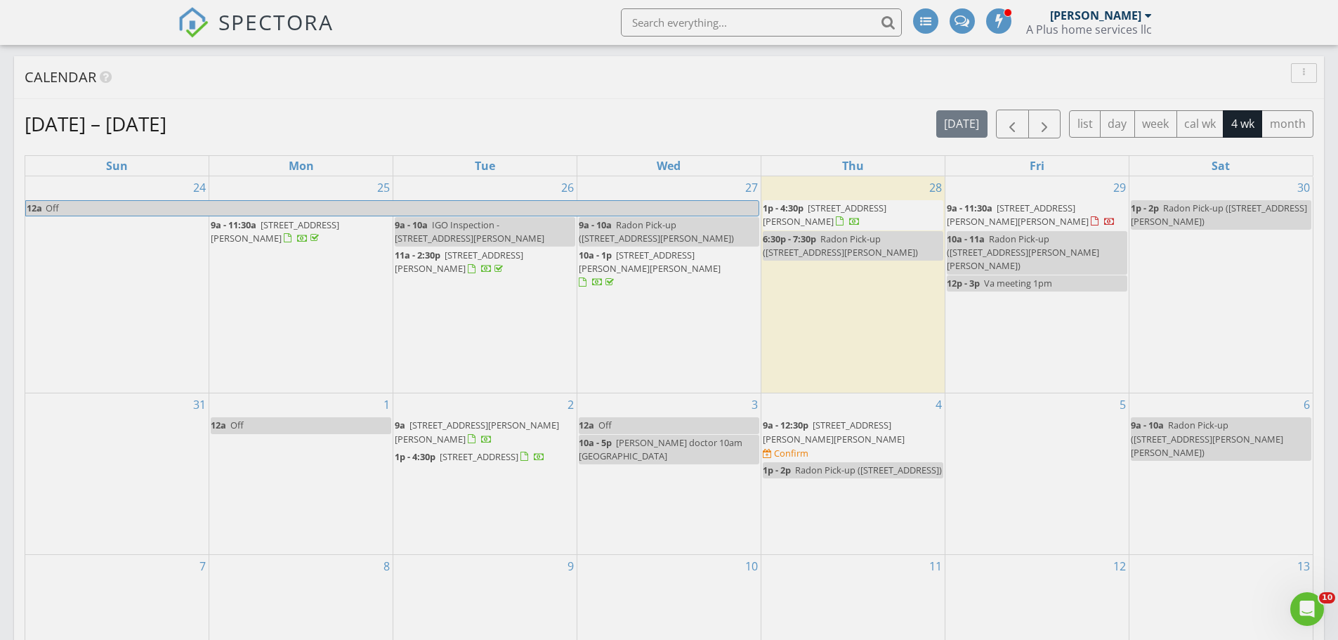
scroll to position [632, 0]
